Goal: Navigation & Orientation: Find specific page/section

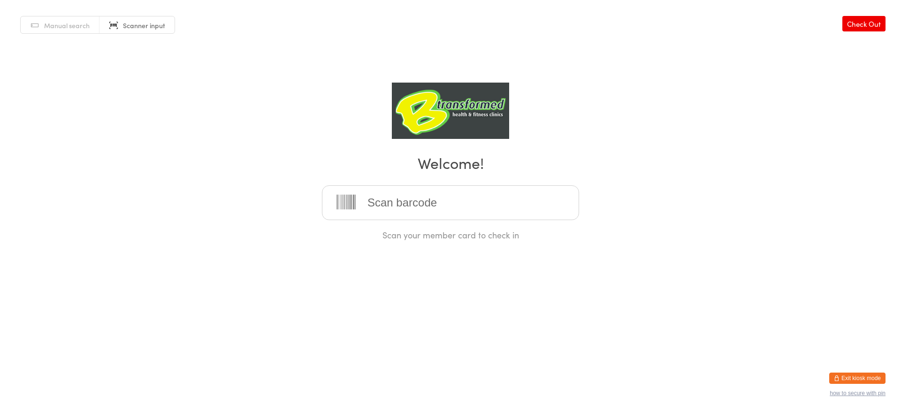
click at [850, 377] on button "Exit kiosk mode" at bounding box center [857, 378] width 56 height 11
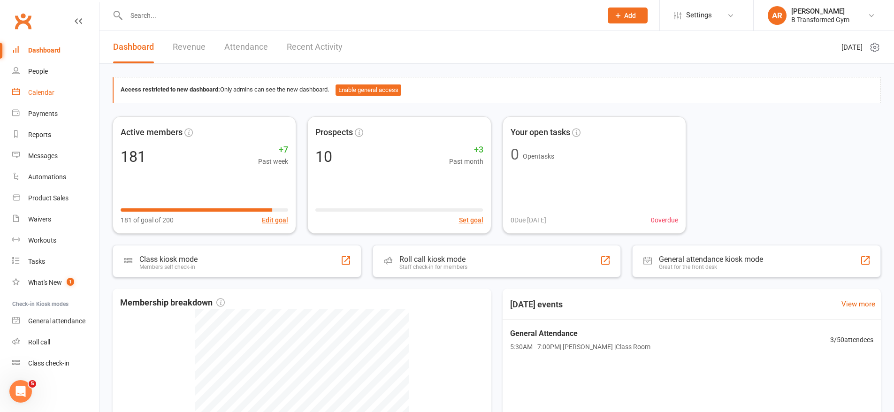
click at [47, 95] on div "Calendar" at bounding box center [41, 93] width 26 height 8
